Goal: Transaction & Acquisition: Book appointment/travel/reservation

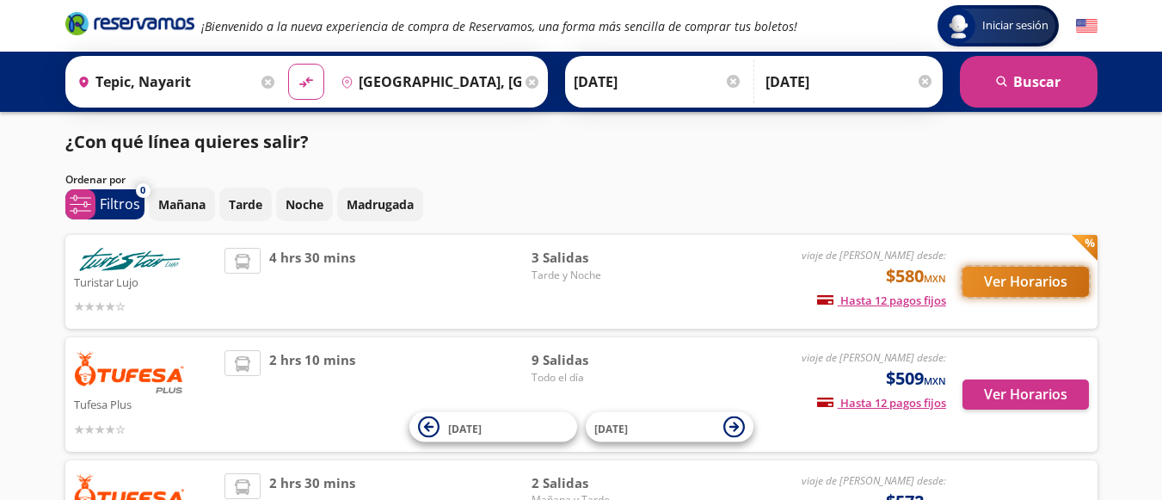
click at [1054, 273] on button "Ver Horarios" at bounding box center [1026, 282] width 126 height 30
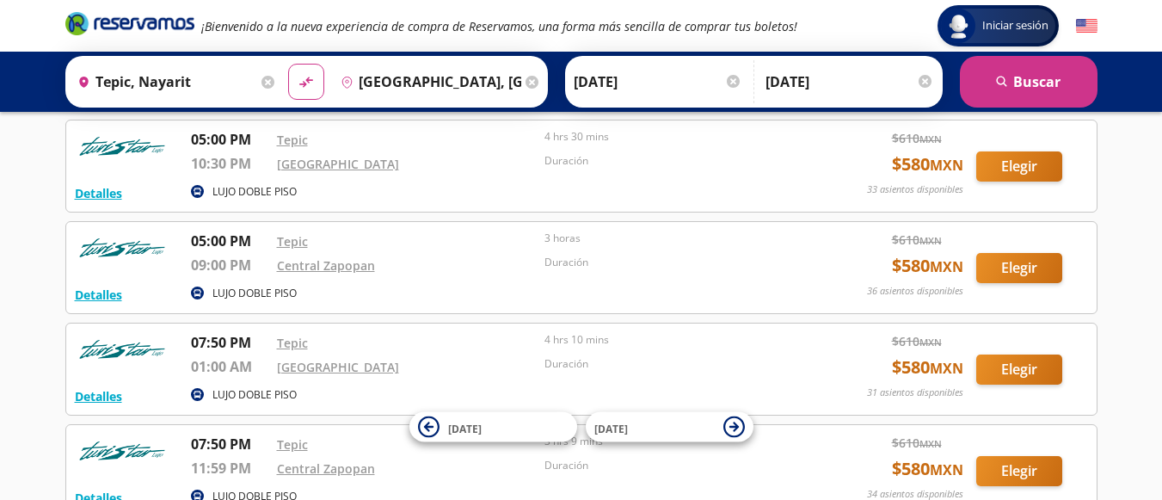
scroll to position [258, 0]
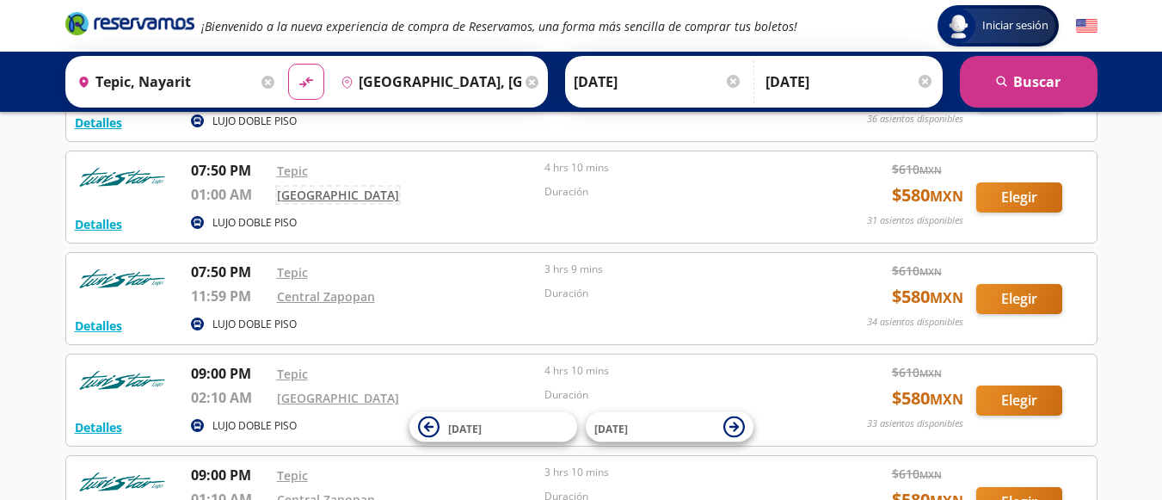
click at [340, 194] on link "[GEOGRAPHIC_DATA]" at bounding box center [338, 195] width 122 height 16
click at [315, 200] on link "[GEOGRAPHIC_DATA]" at bounding box center [338, 195] width 122 height 16
click at [349, 296] on link "Central Zapopan" at bounding box center [326, 296] width 98 height 16
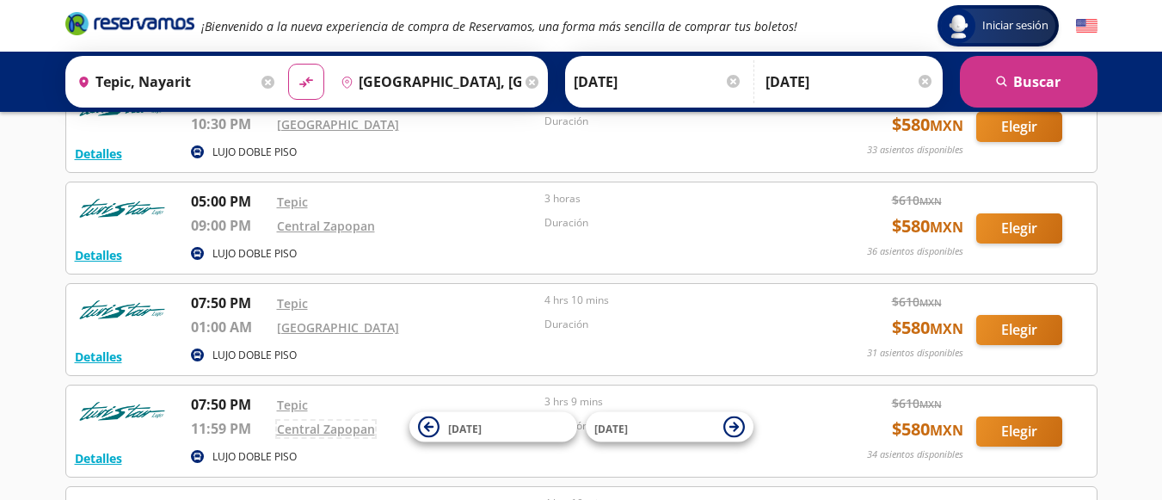
scroll to position [124, 0]
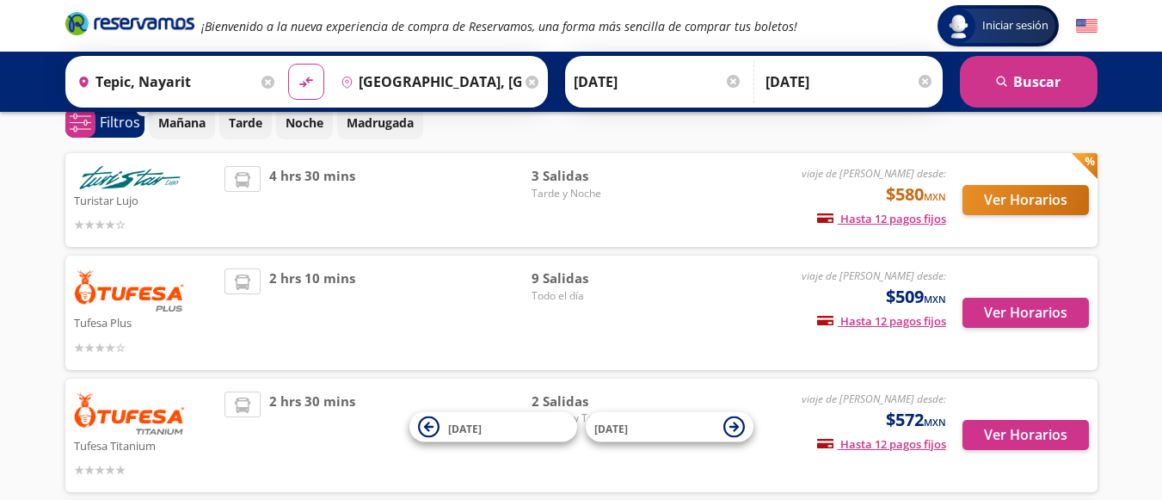
scroll to position [172, 0]
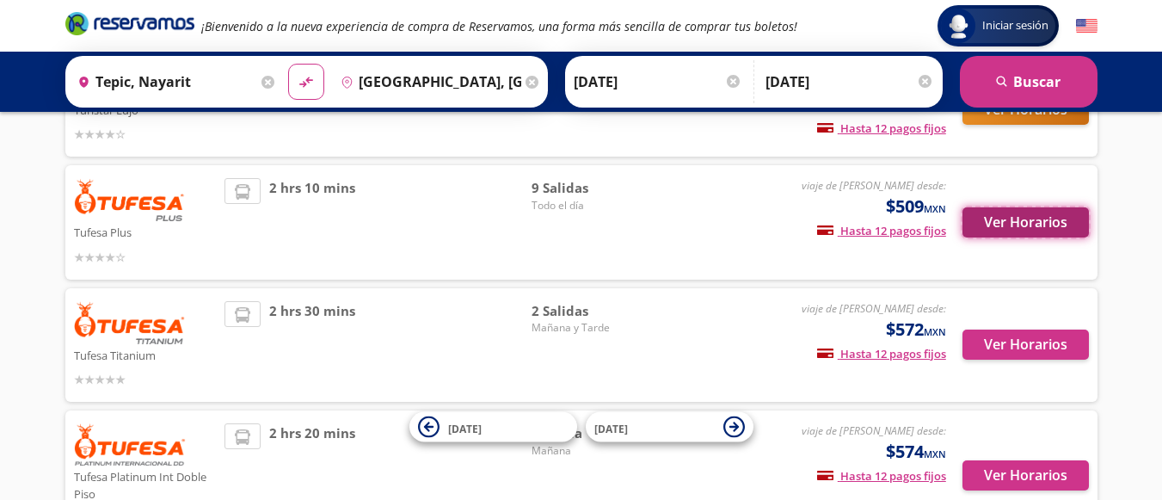
click at [1005, 226] on button "Ver Horarios" at bounding box center [1026, 222] width 126 height 30
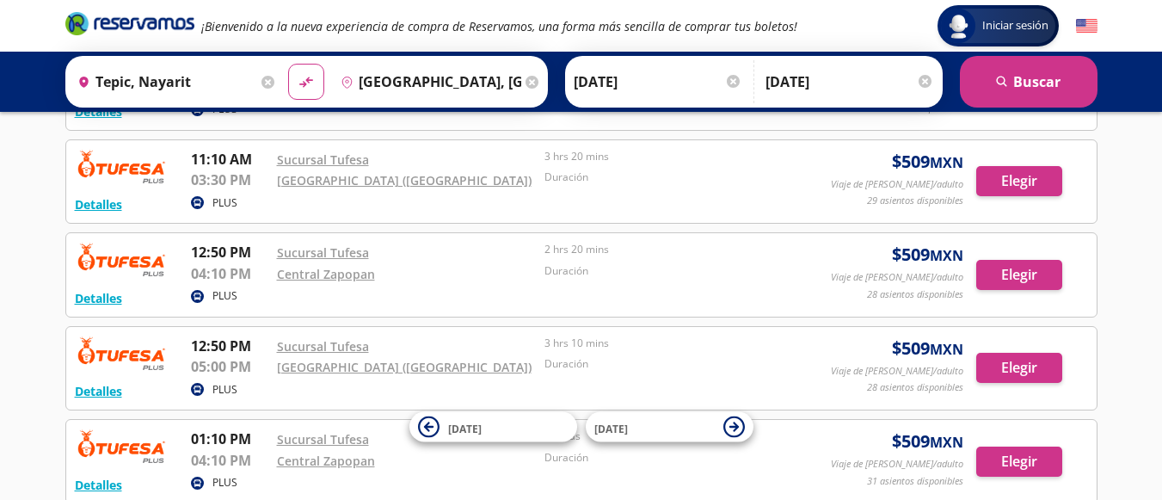
scroll to position [947, 0]
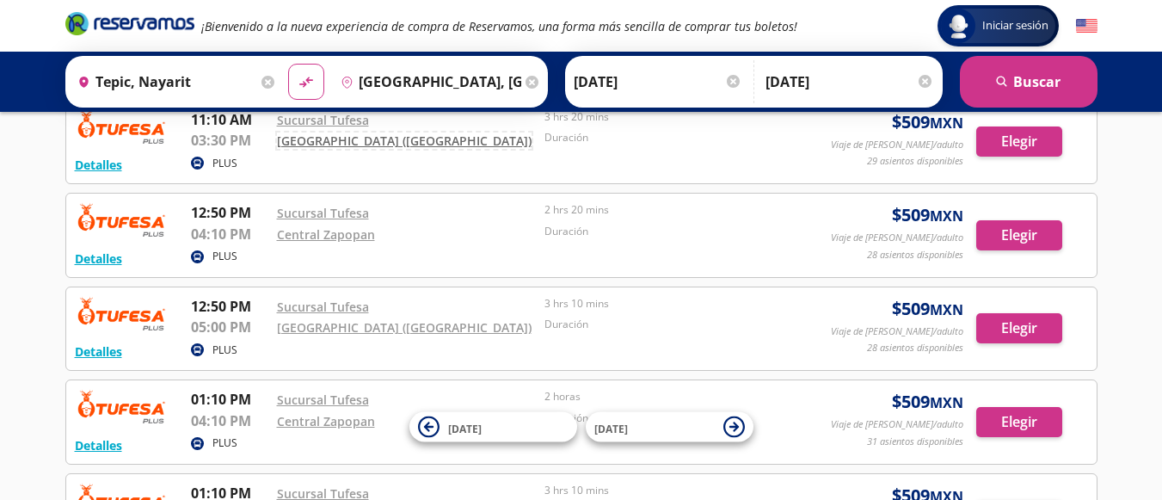
click at [394, 143] on link "[GEOGRAPHIC_DATA] ([GEOGRAPHIC_DATA])" at bounding box center [404, 141] width 255 height 16
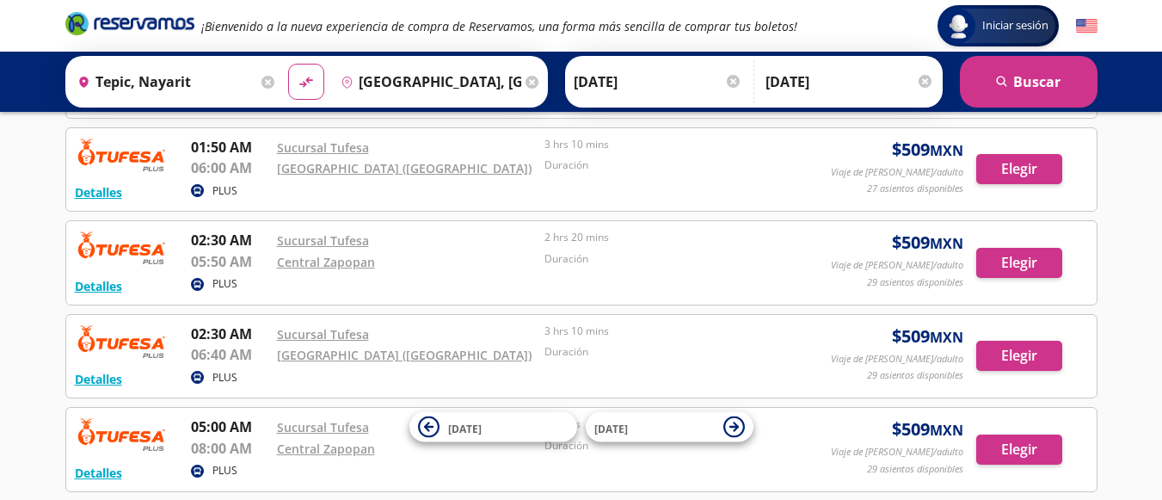
scroll to position [0, 0]
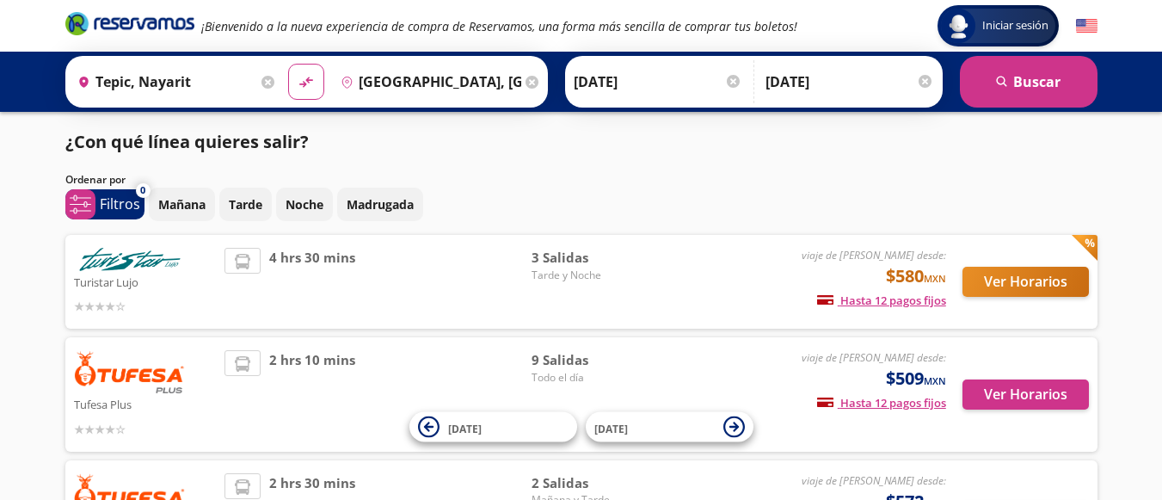
scroll to position [172, 0]
type input "Tepic, Nayarit"
type input "[GEOGRAPHIC_DATA], [GEOGRAPHIC_DATA]"
click at [1015, 283] on button "Ver Horarios" at bounding box center [1026, 282] width 126 height 30
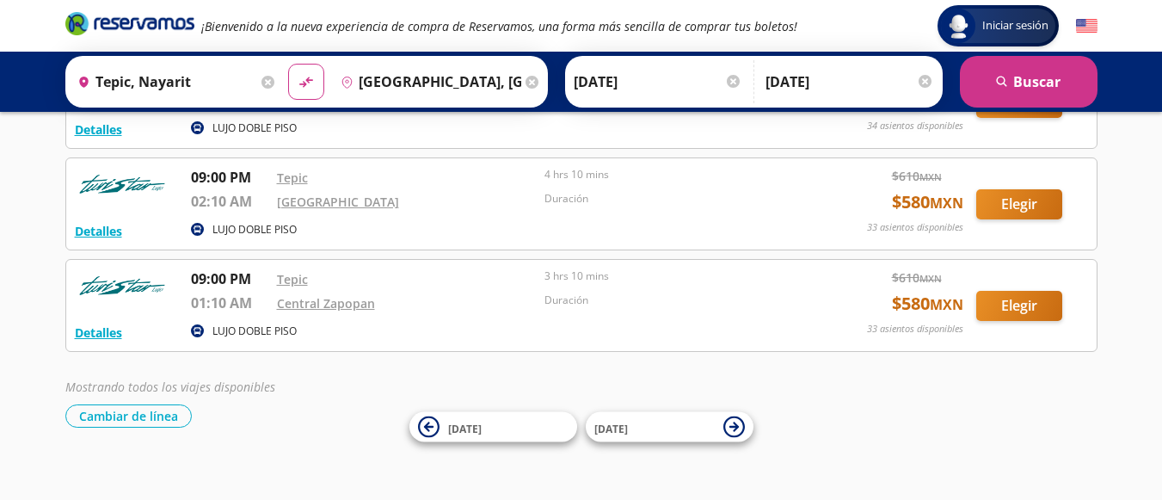
scroll to position [468, 0]
